Goal: Task Accomplishment & Management: Manage account settings

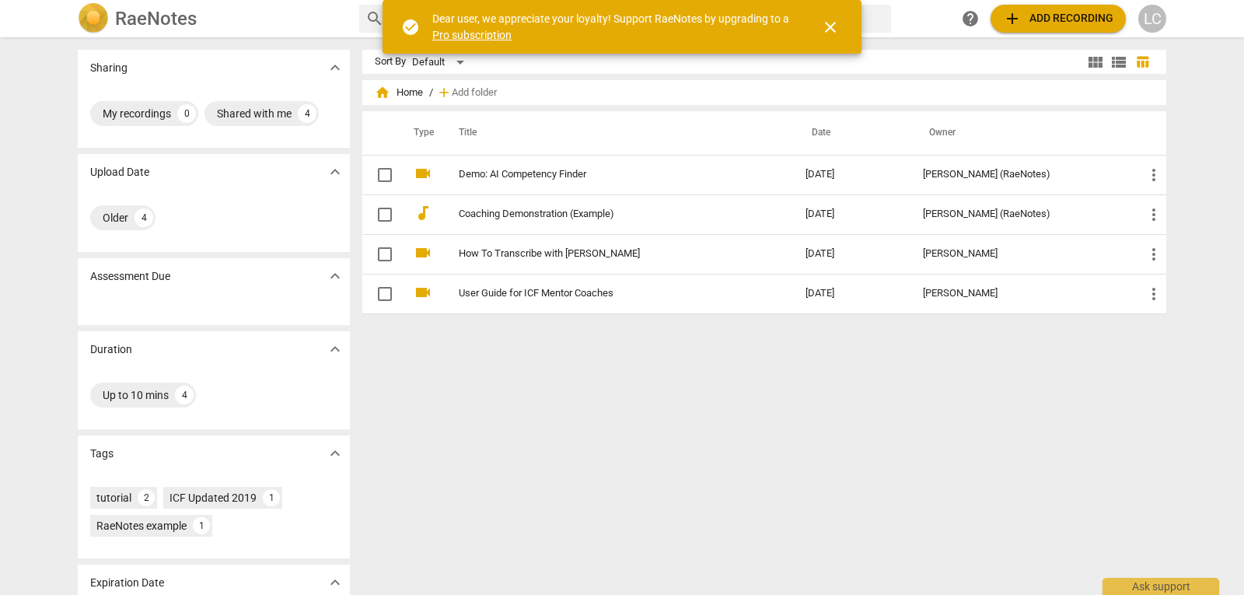
click at [1153, 19] on div "LC" at bounding box center [1152, 19] width 28 height 28
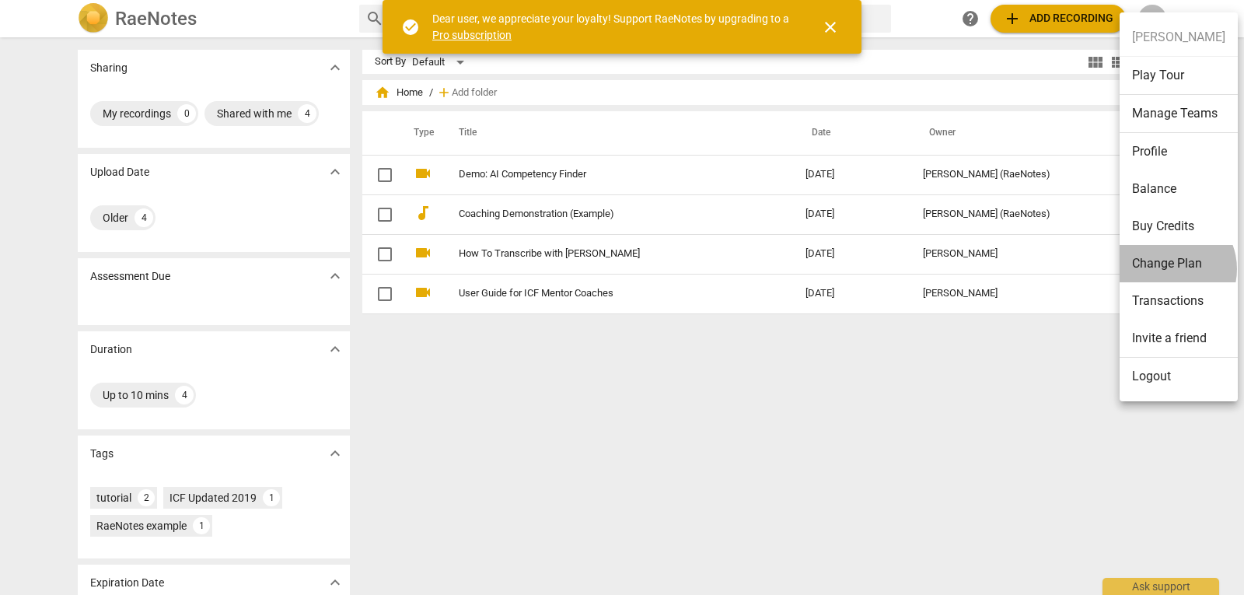
click at [1167, 269] on li "Change Plan" at bounding box center [1178, 263] width 118 height 37
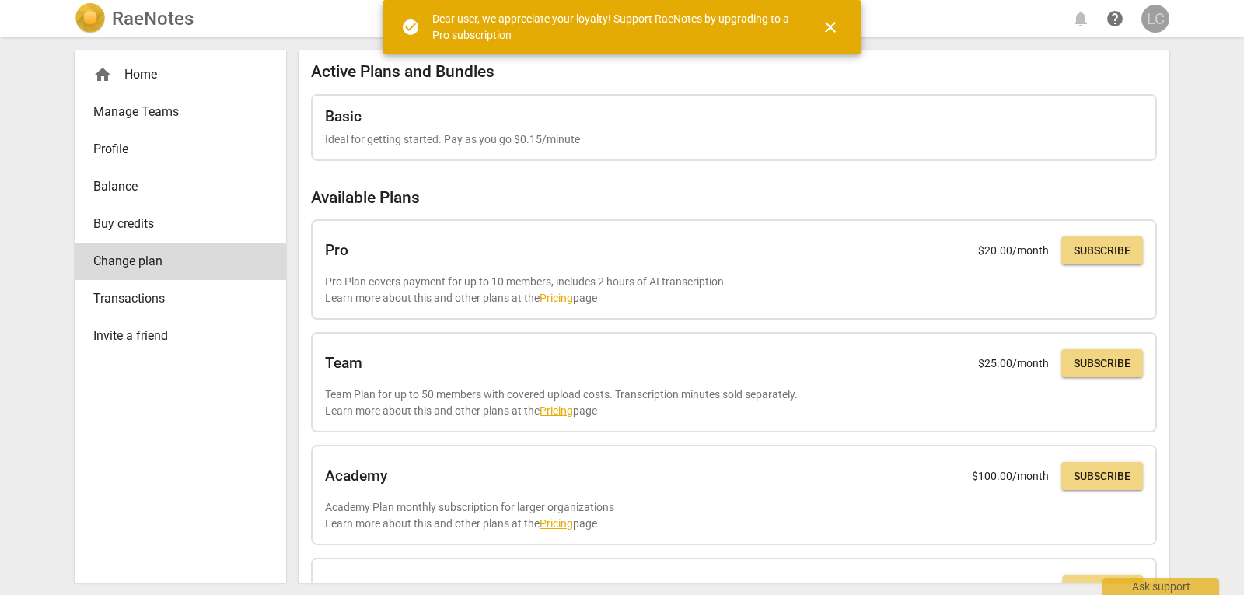
click at [1156, 12] on div "LC" at bounding box center [1155, 19] width 28 height 28
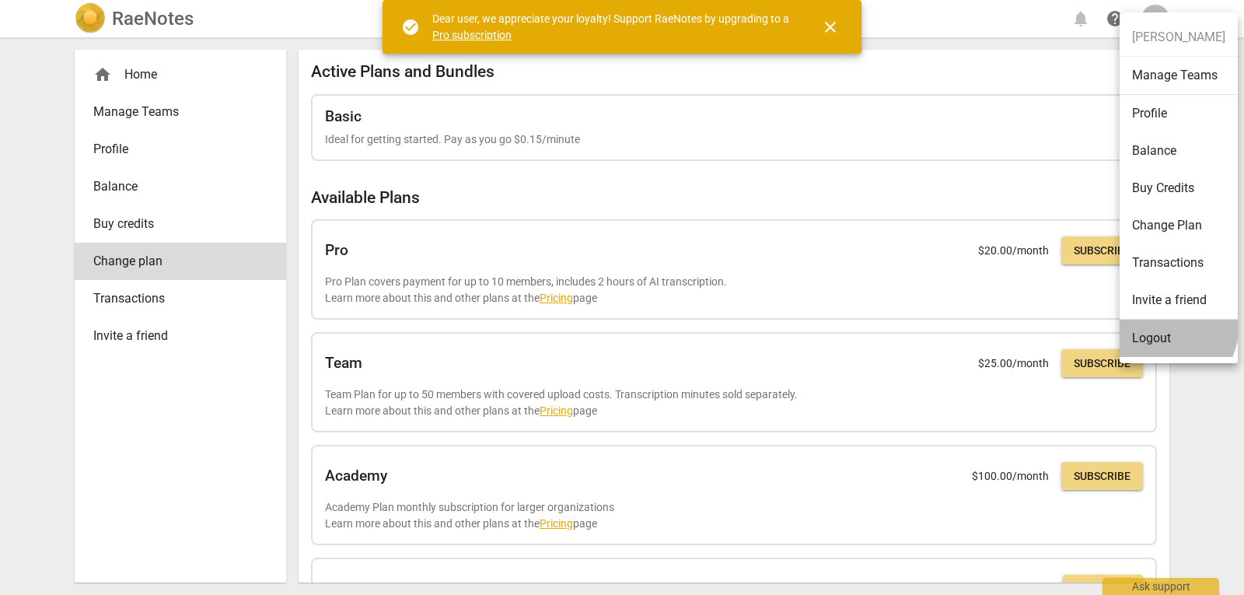
click at [1166, 330] on li "Logout" at bounding box center [1178, 338] width 118 height 37
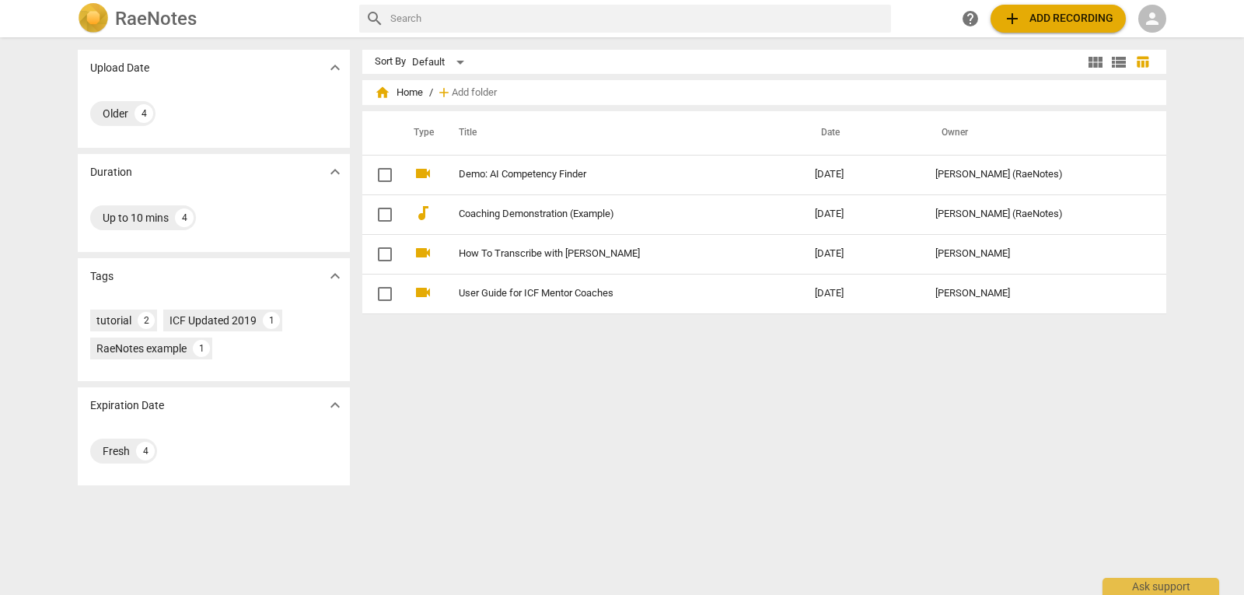
click at [1149, 8] on div "person" at bounding box center [1152, 19] width 28 height 28
